Goal: Navigation & Orientation: Find specific page/section

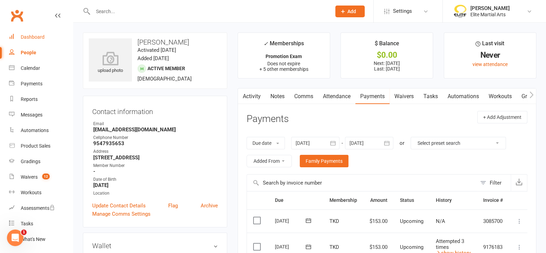
click at [26, 36] on div "Dashboard" at bounding box center [33, 37] width 24 height 6
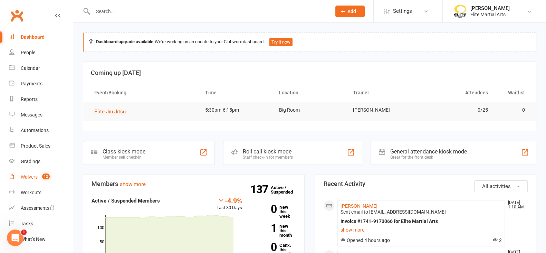
click at [22, 173] on link "Waivers 12" at bounding box center [41, 177] width 64 height 16
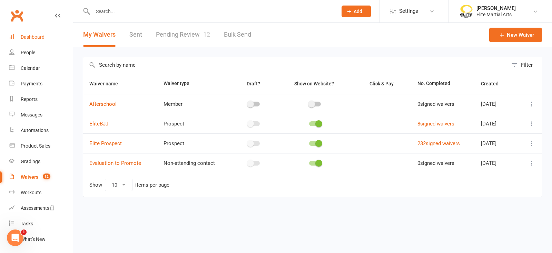
click at [33, 32] on link "Dashboard" at bounding box center [41, 37] width 64 height 16
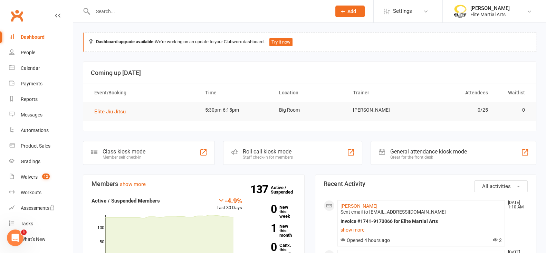
click at [303, 108] on td "Big Room" at bounding box center [310, 110] width 74 height 16
click at [34, 40] on link "Dashboard" at bounding box center [41, 37] width 64 height 16
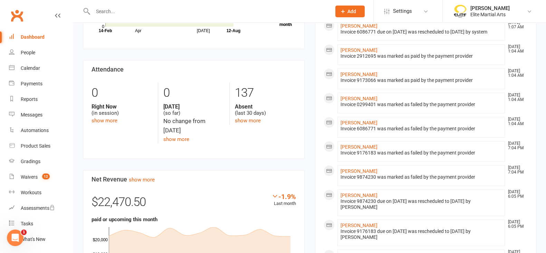
scroll to position [230, 0]
